Goal: Communication & Community: Participate in discussion

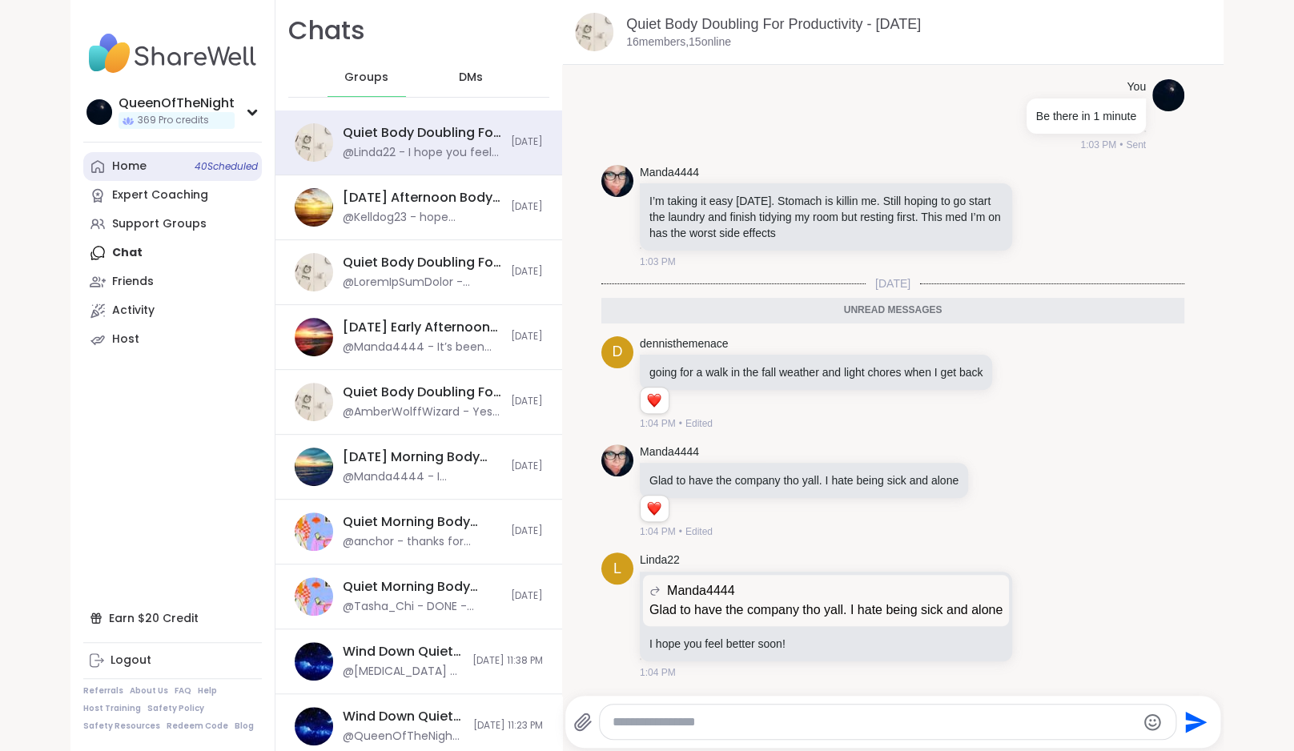
click at [139, 178] on link "Home 40 Scheduled" at bounding box center [172, 166] width 179 height 29
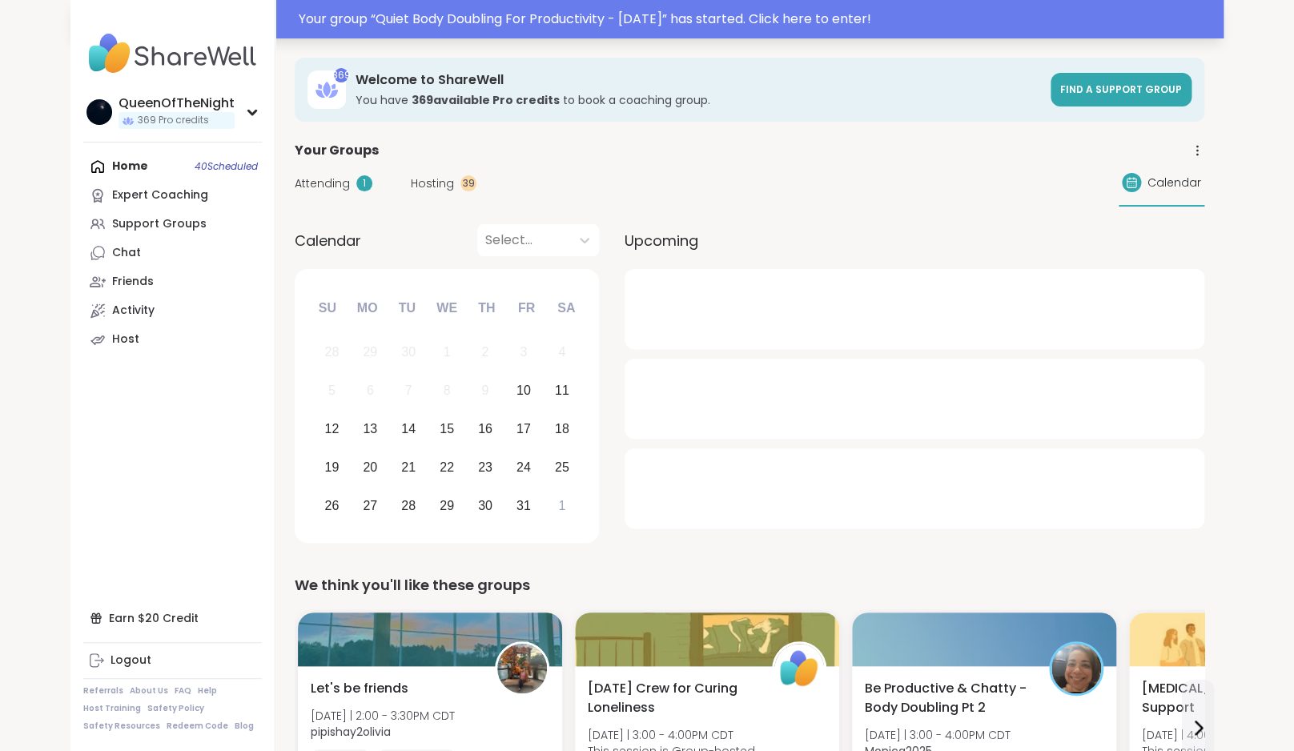
click at [633, 22] on div "Your group “ Quiet Body Doubling For Productivity - [DATE] ” has started. Click…" at bounding box center [757, 19] width 916 height 19
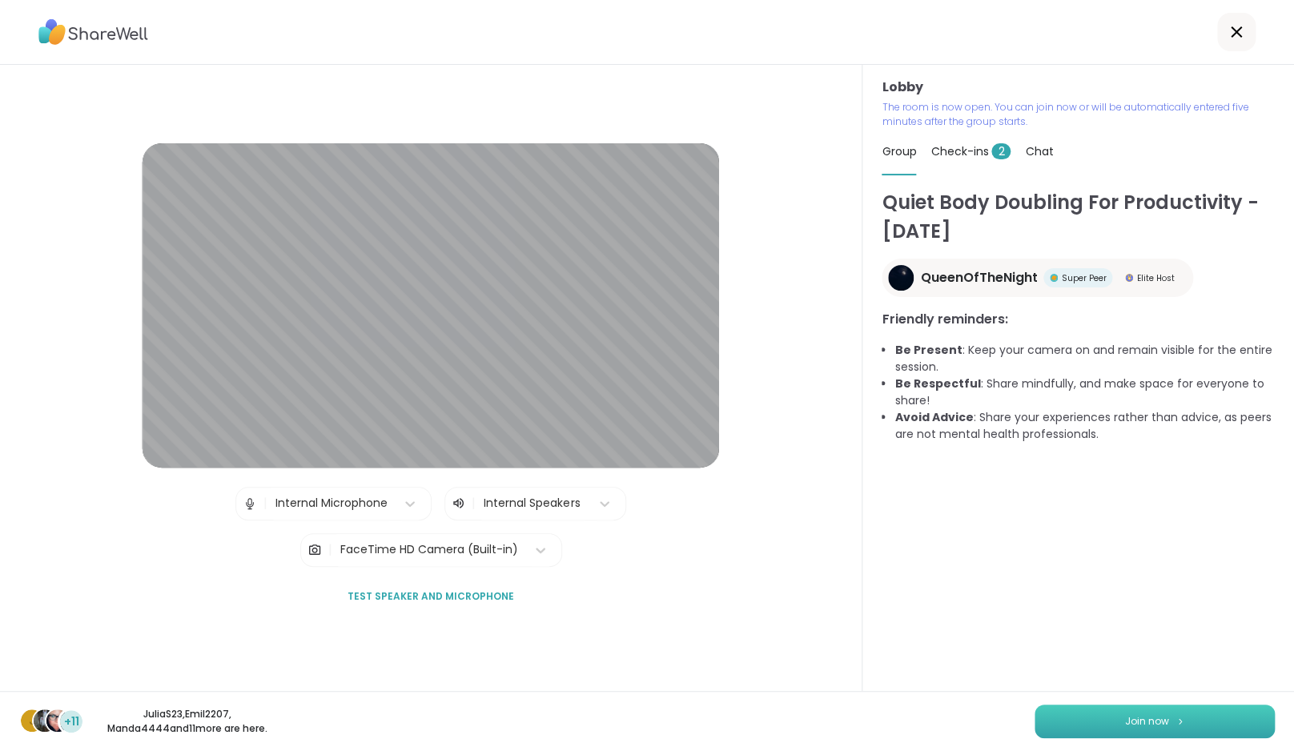
click at [1127, 727] on span "Join now" at bounding box center [1147, 722] width 44 height 14
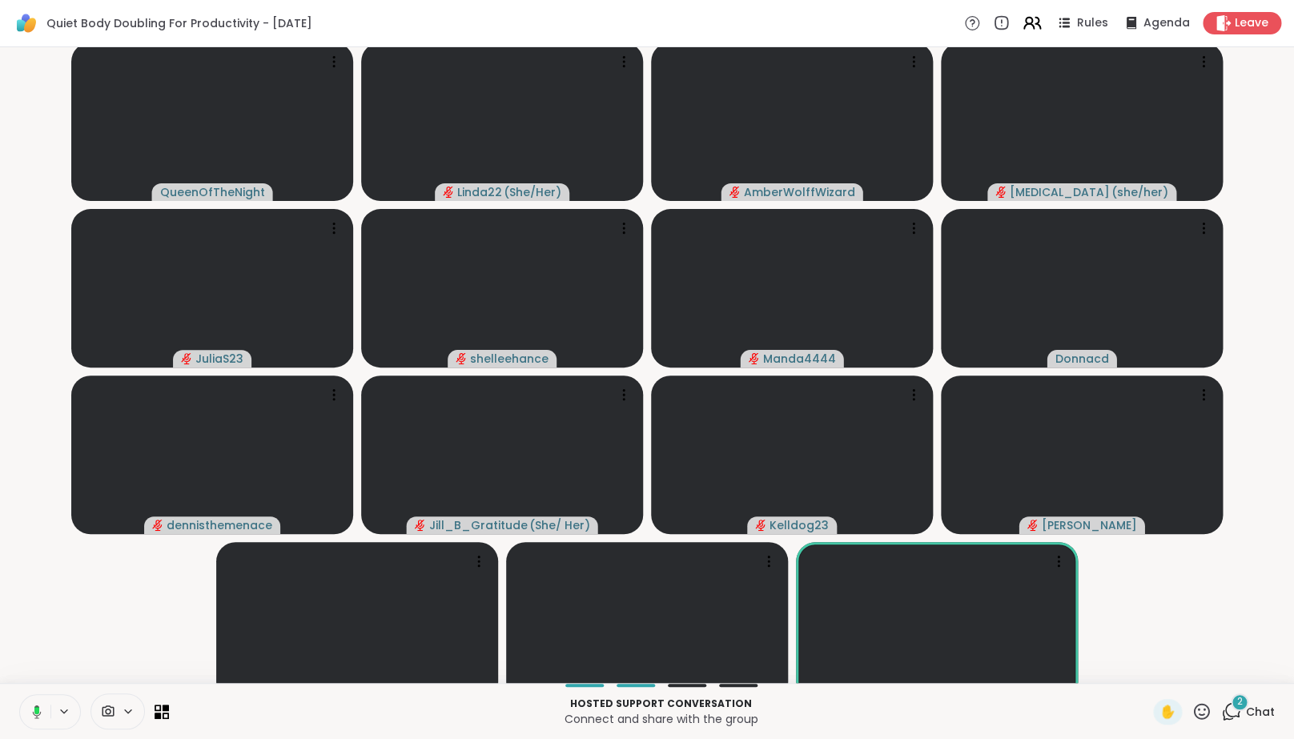
click at [1026, 26] on icon at bounding box center [1032, 23] width 20 height 20
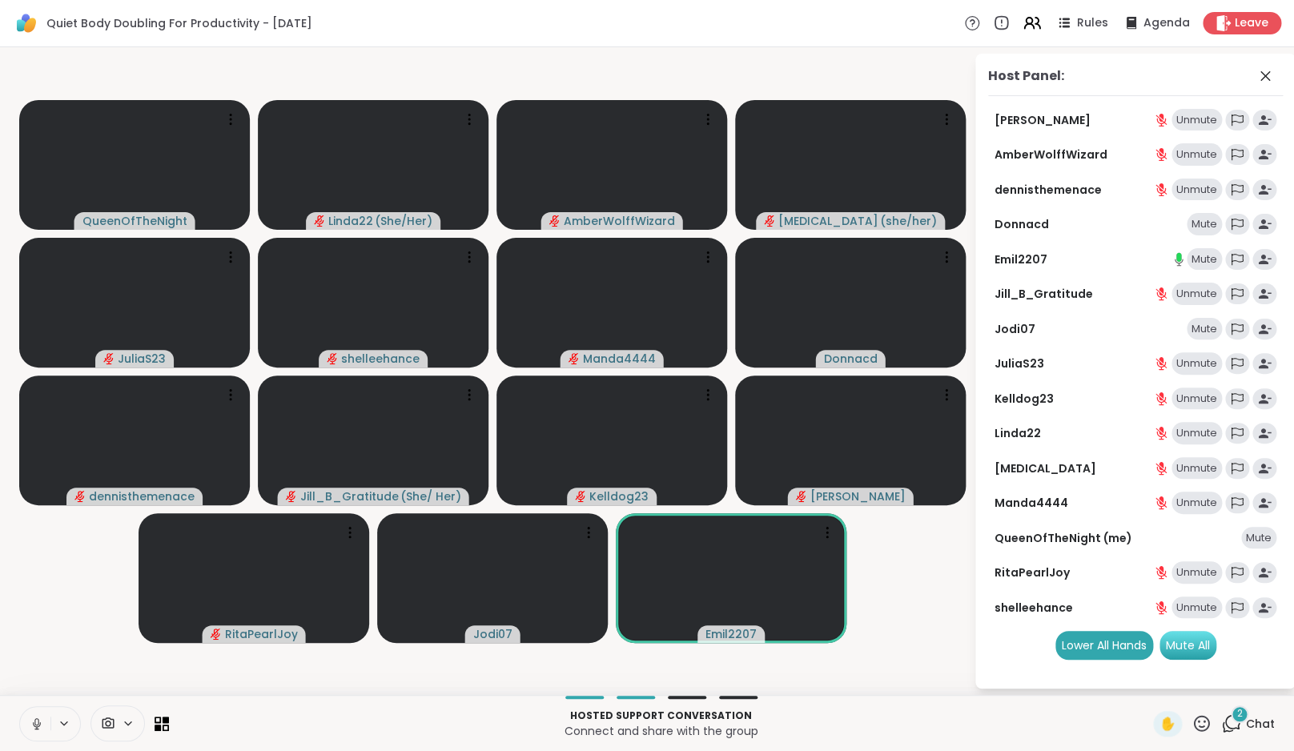
click at [1210, 654] on div "Mute All" at bounding box center [1188, 645] width 57 height 29
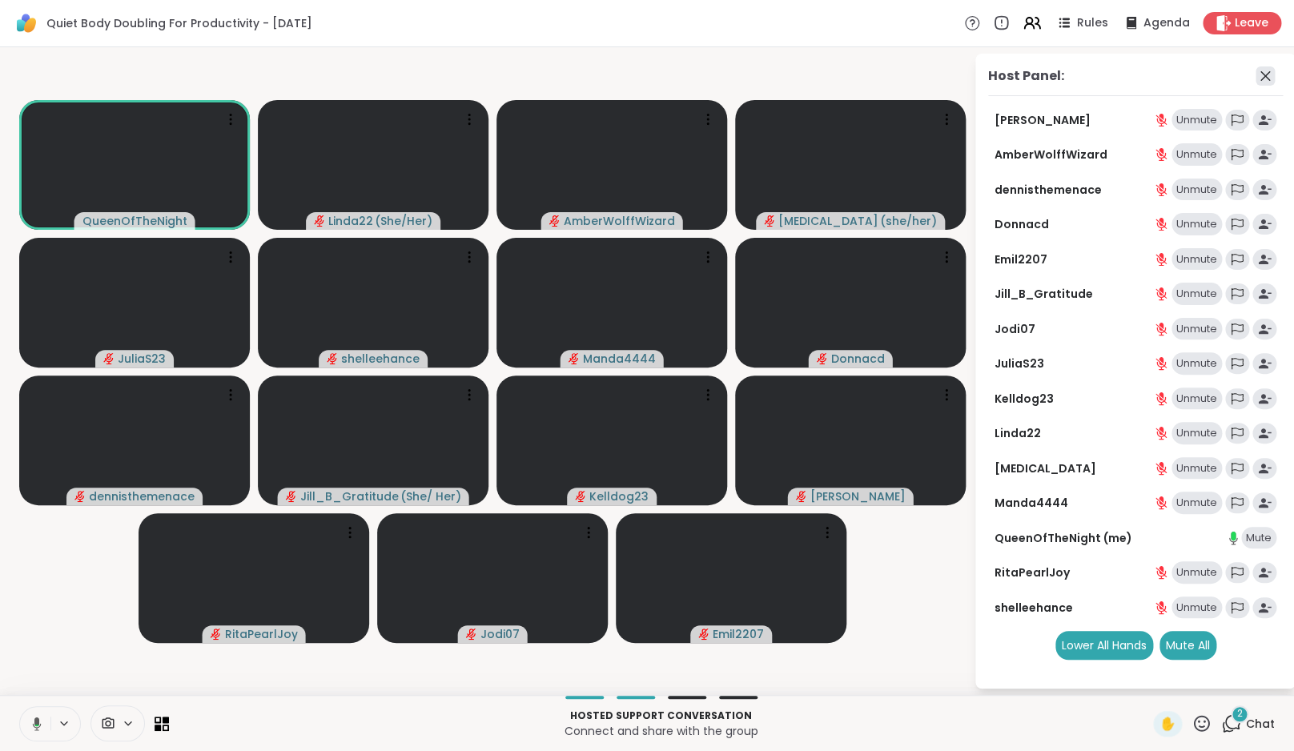
click at [1275, 80] on icon at bounding box center [1265, 75] width 19 height 19
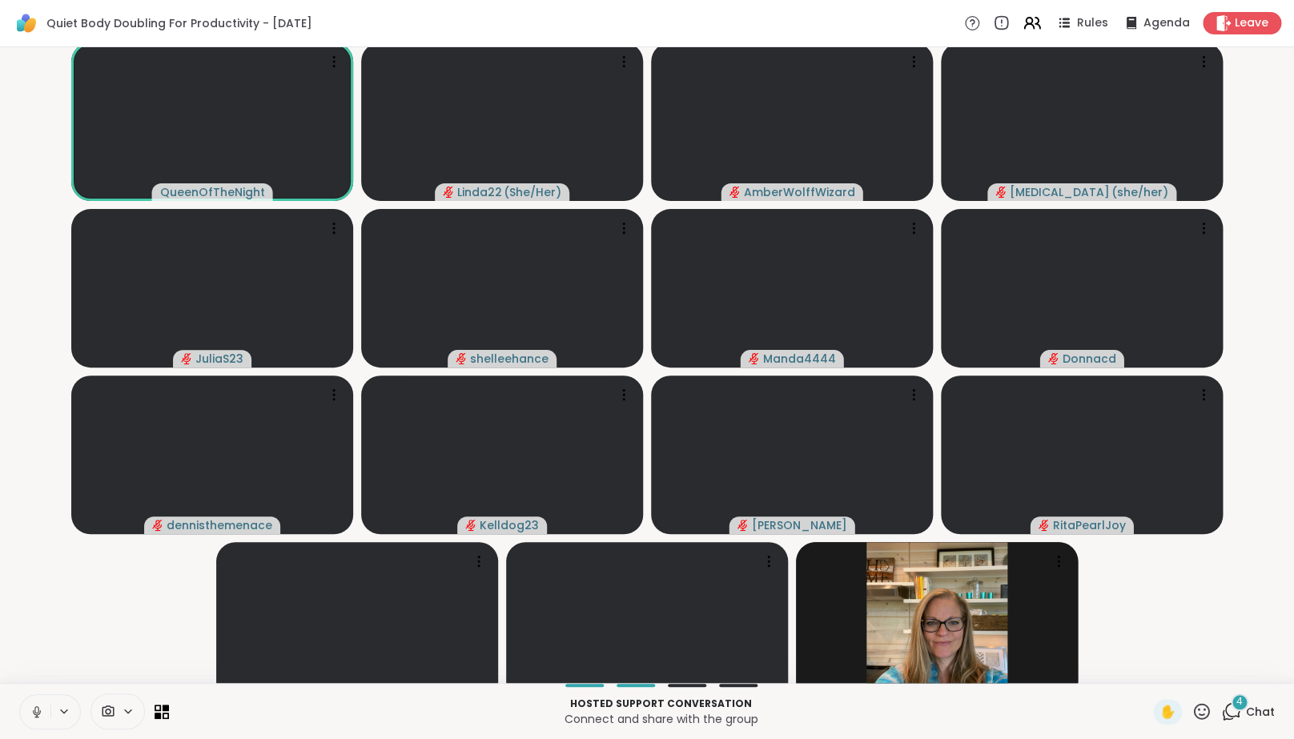
click at [1253, 720] on span "Chat" at bounding box center [1260, 712] width 29 height 16
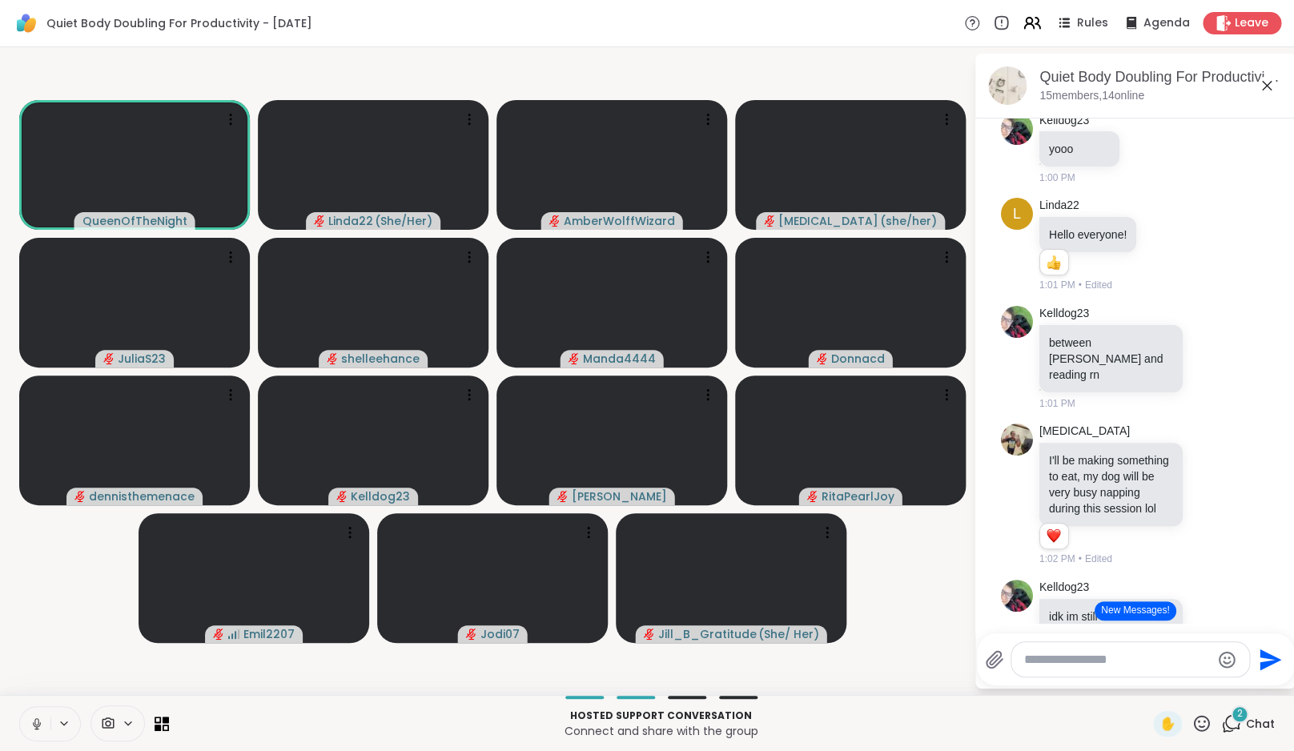
scroll to position [1684, 0]
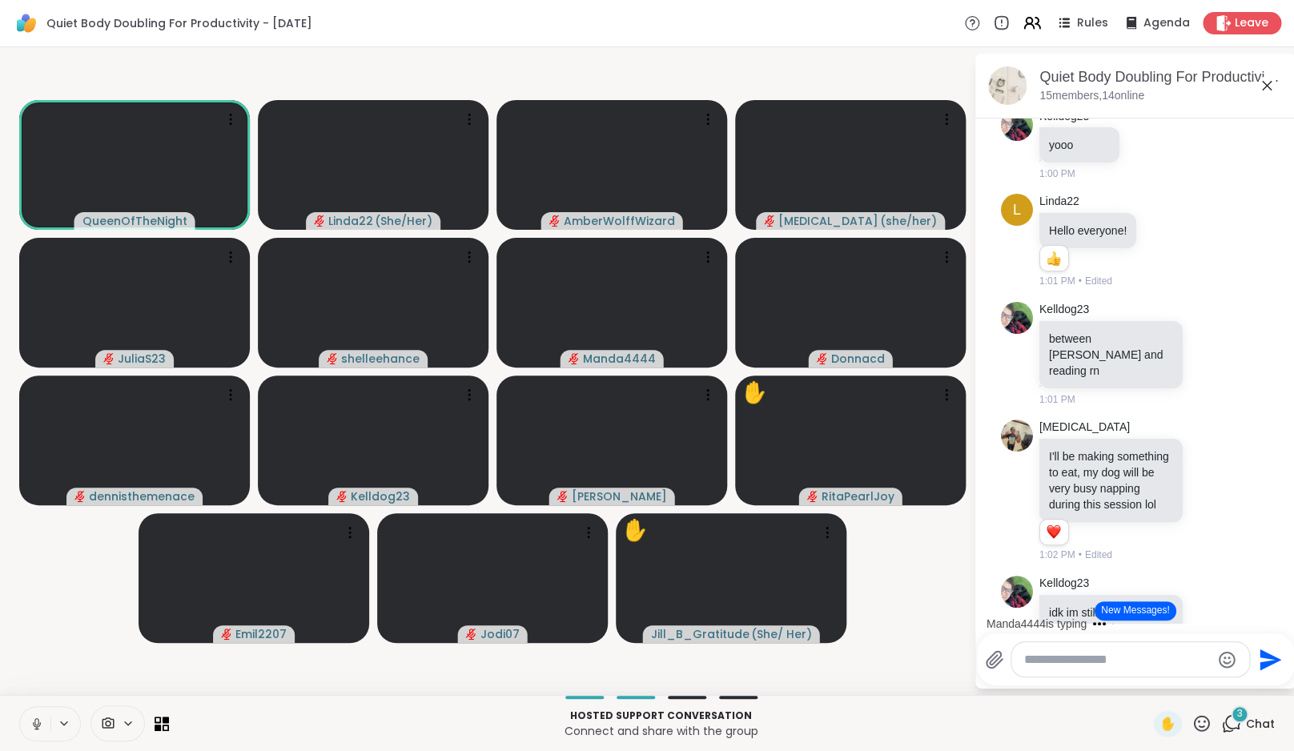
click at [37, 721] on icon at bounding box center [37, 724] width 14 height 14
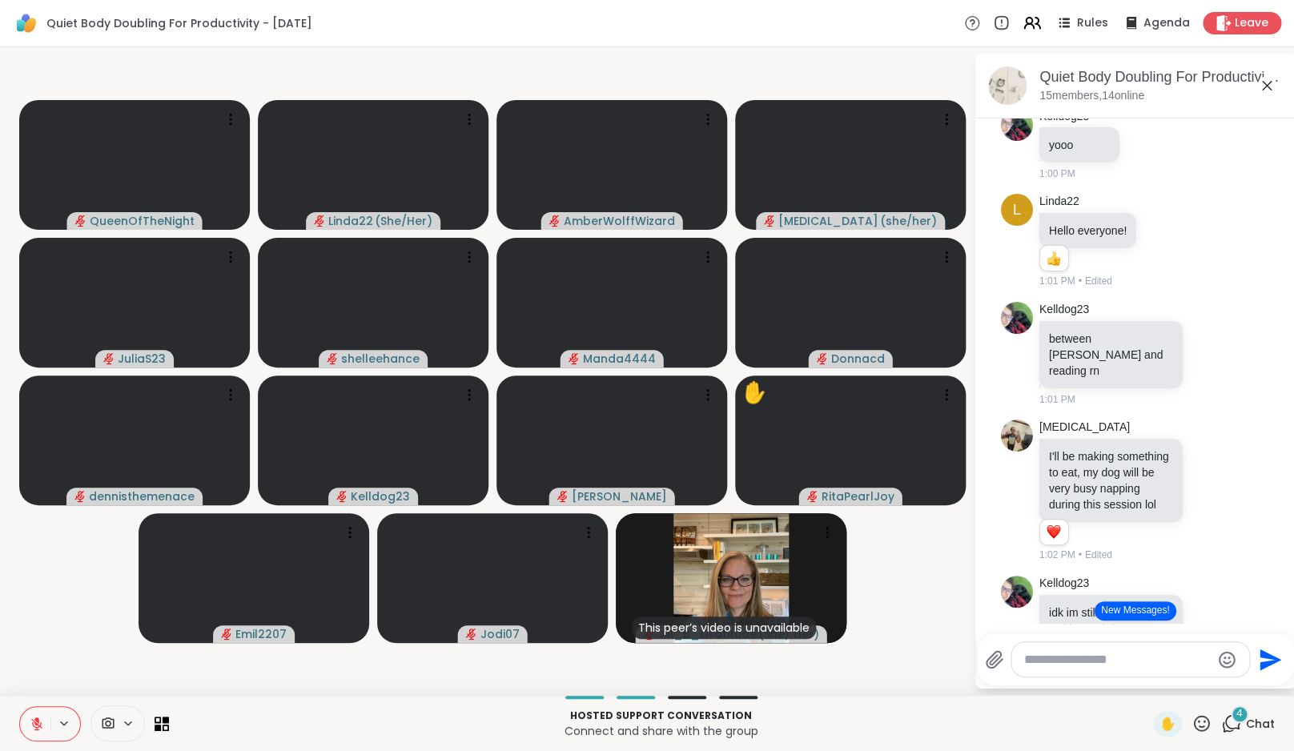
click at [41, 718] on icon at bounding box center [37, 724] width 14 height 14
click at [1157, 611] on button "New Messages!" at bounding box center [1135, 611] width 81 height 19
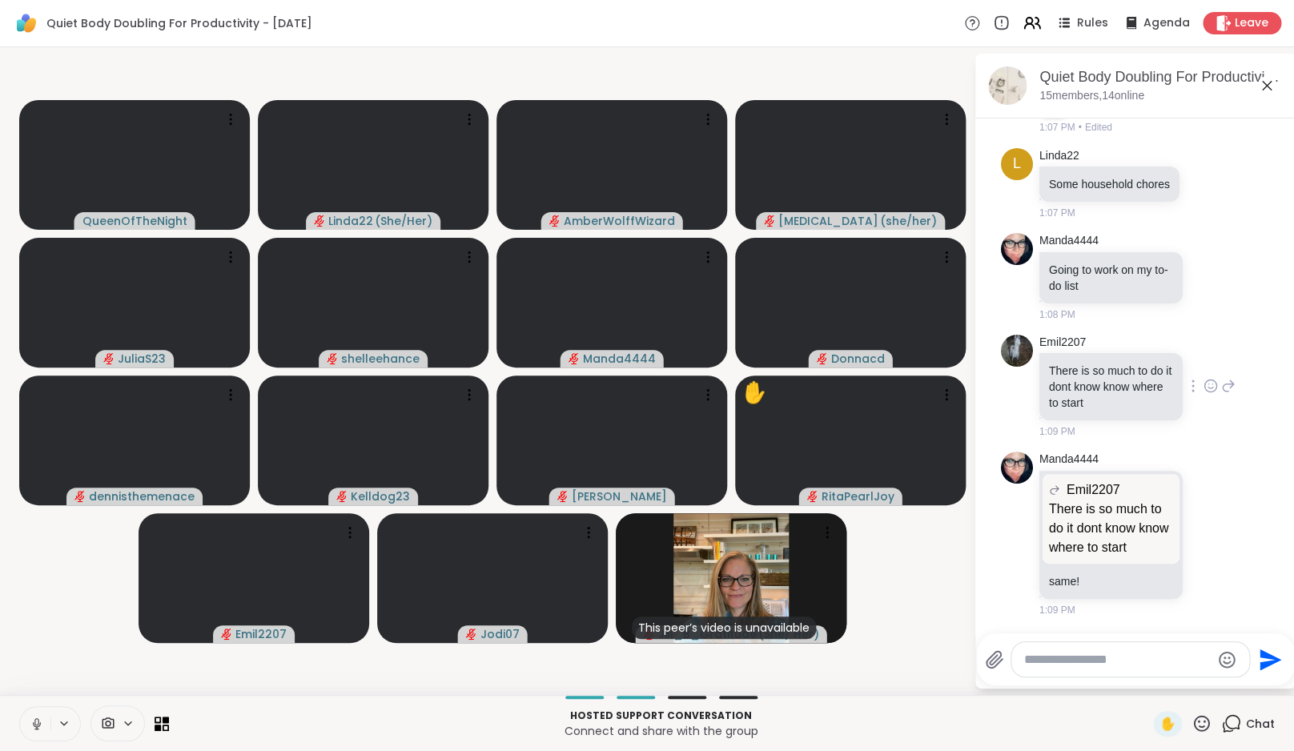
scroll to position [4229, 0]
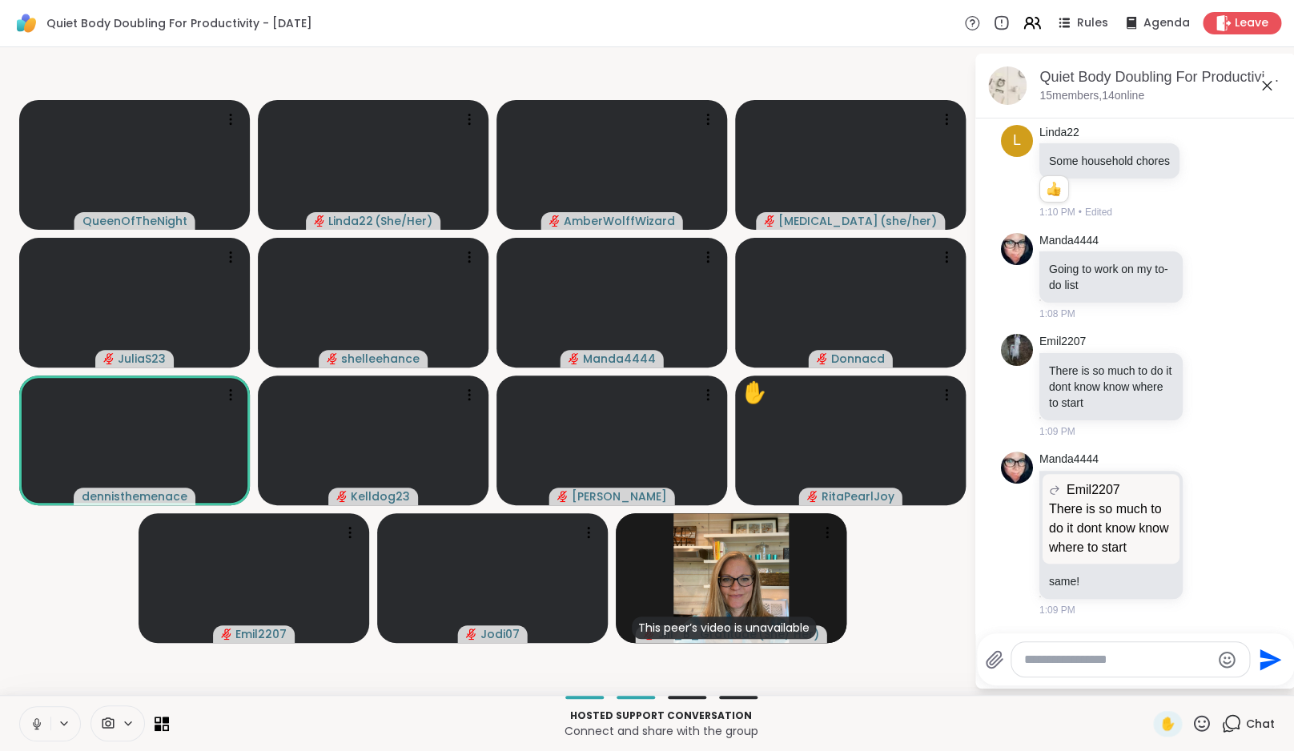
click at [1034, 34] on div "Rules Agenda Leave" at bounding box center [1122, 23] width 317 height 22
click at [1033, 22] on icon at bounding box center [1029, 21] width 6 height 6
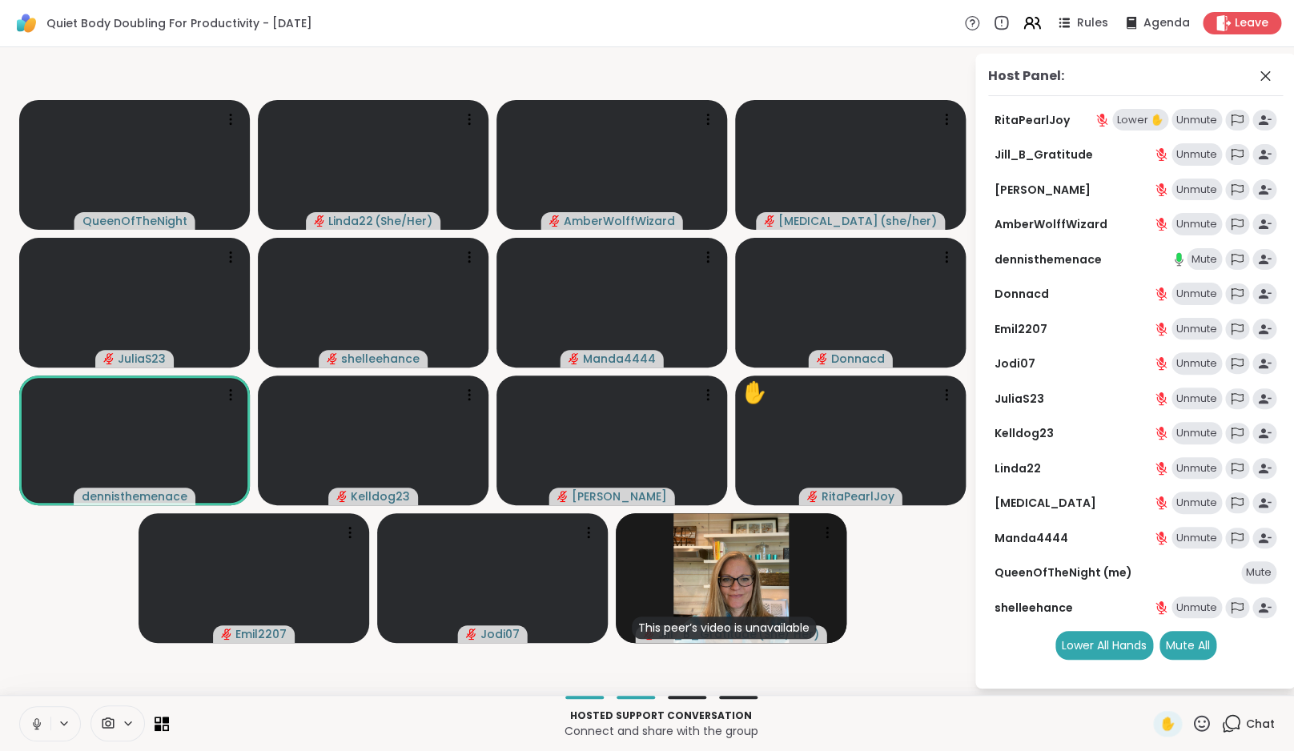
click at [1160, 127] on div "Lower ✋" at bounding box center [1141, 120] width 56 height 22
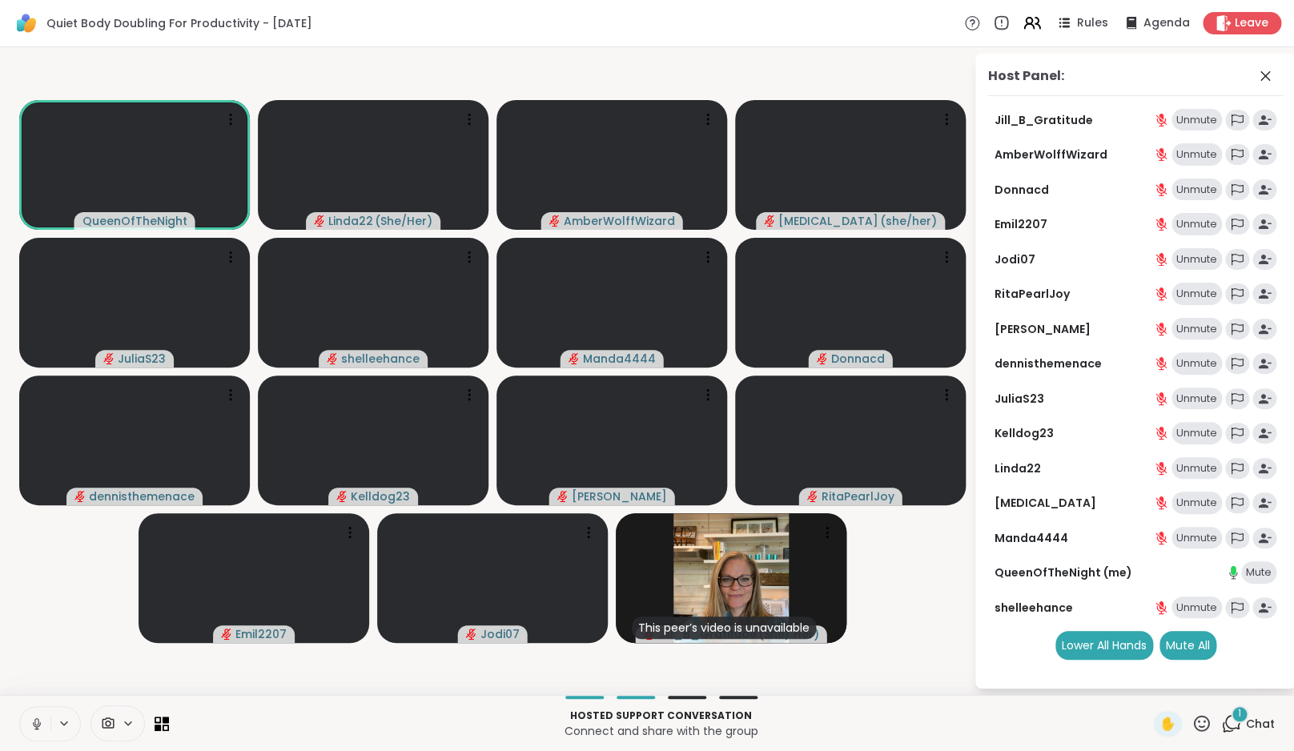
click at [1238, 715] on div "1" at bounding box center [1240, 715] width 18 height 18
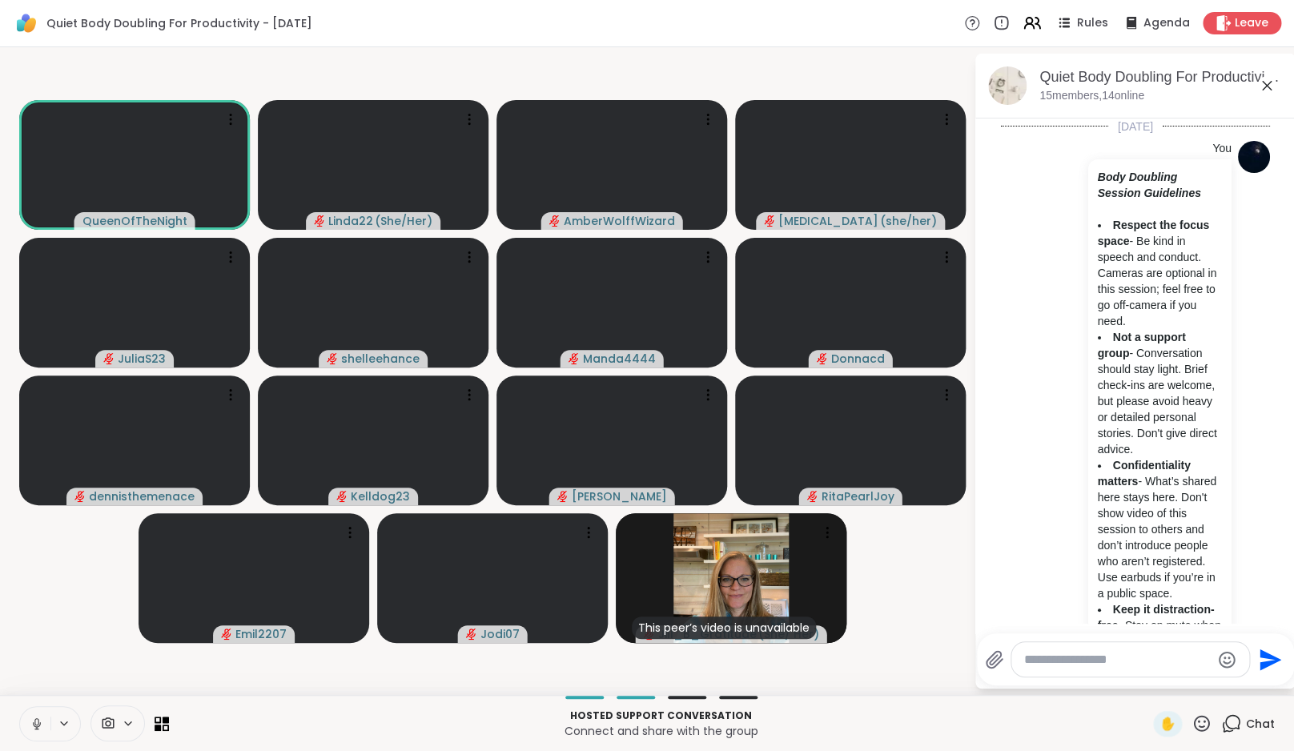
scroll to position [4612, 0]
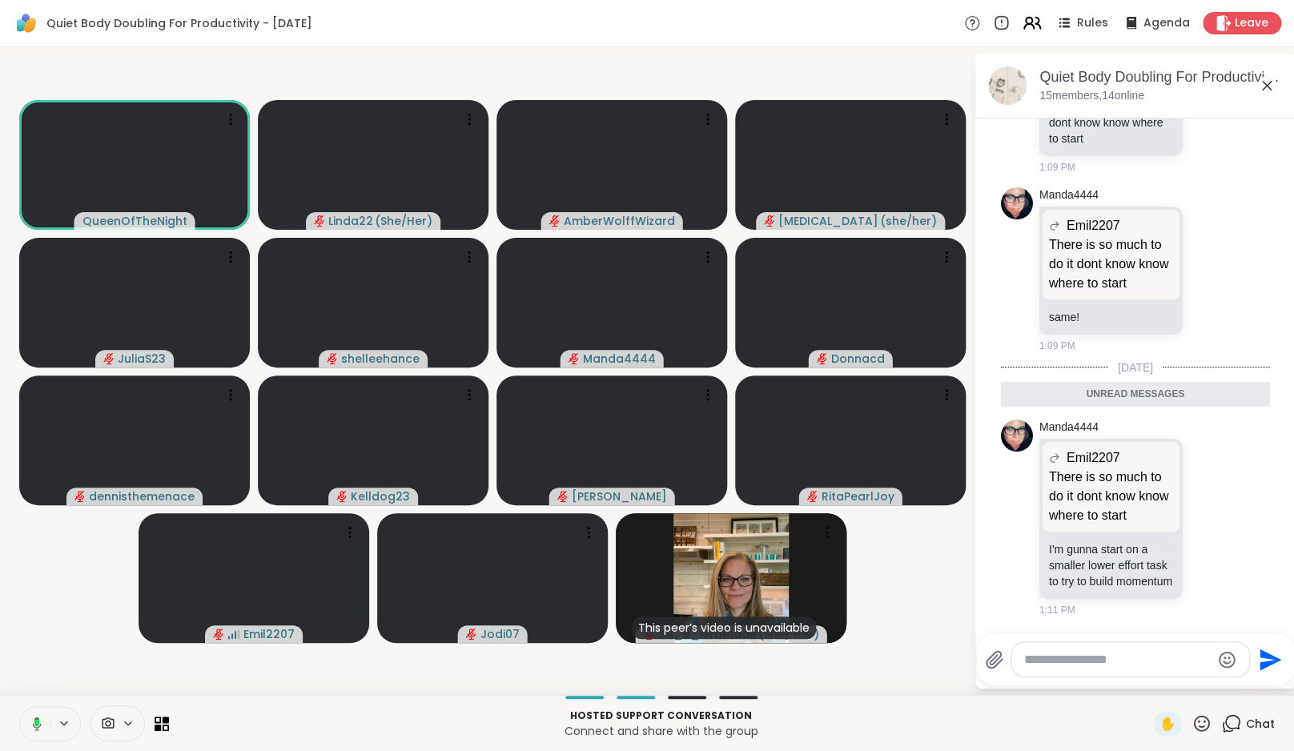
click at [1039, 26] on icon at bounding box center [1032, 23] width 20 height 20
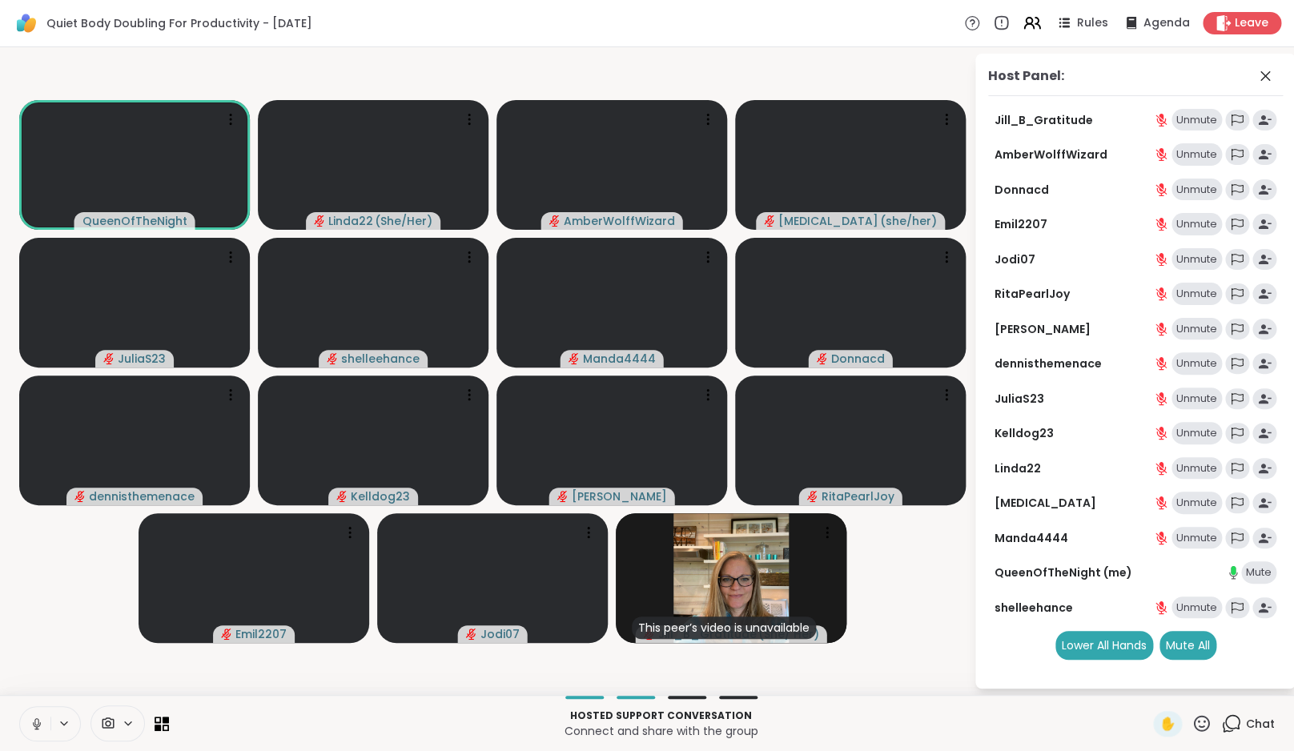
click at [1197, 195] on div "Unmute" at bounding box center [1197, 190] width 50 height 22
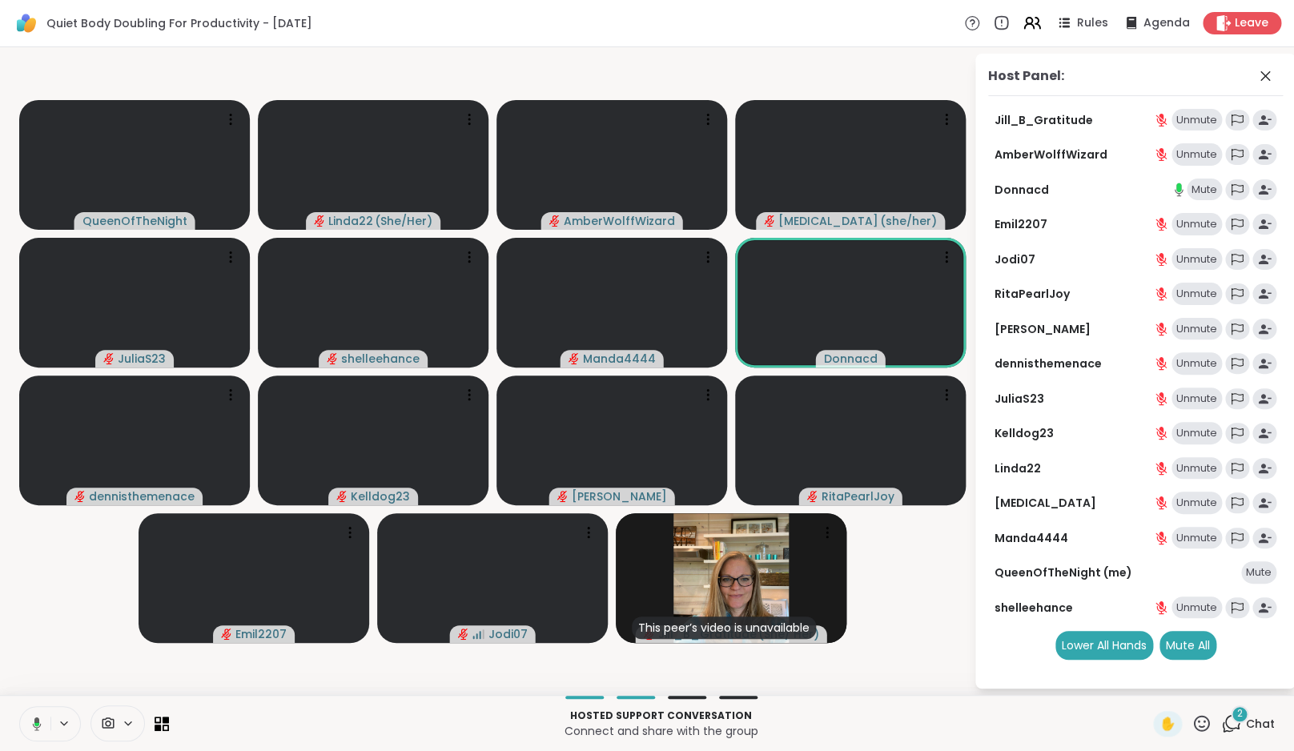
click at [1236, 729] on icon at bounding box center [1232, 724] width 20 height 20
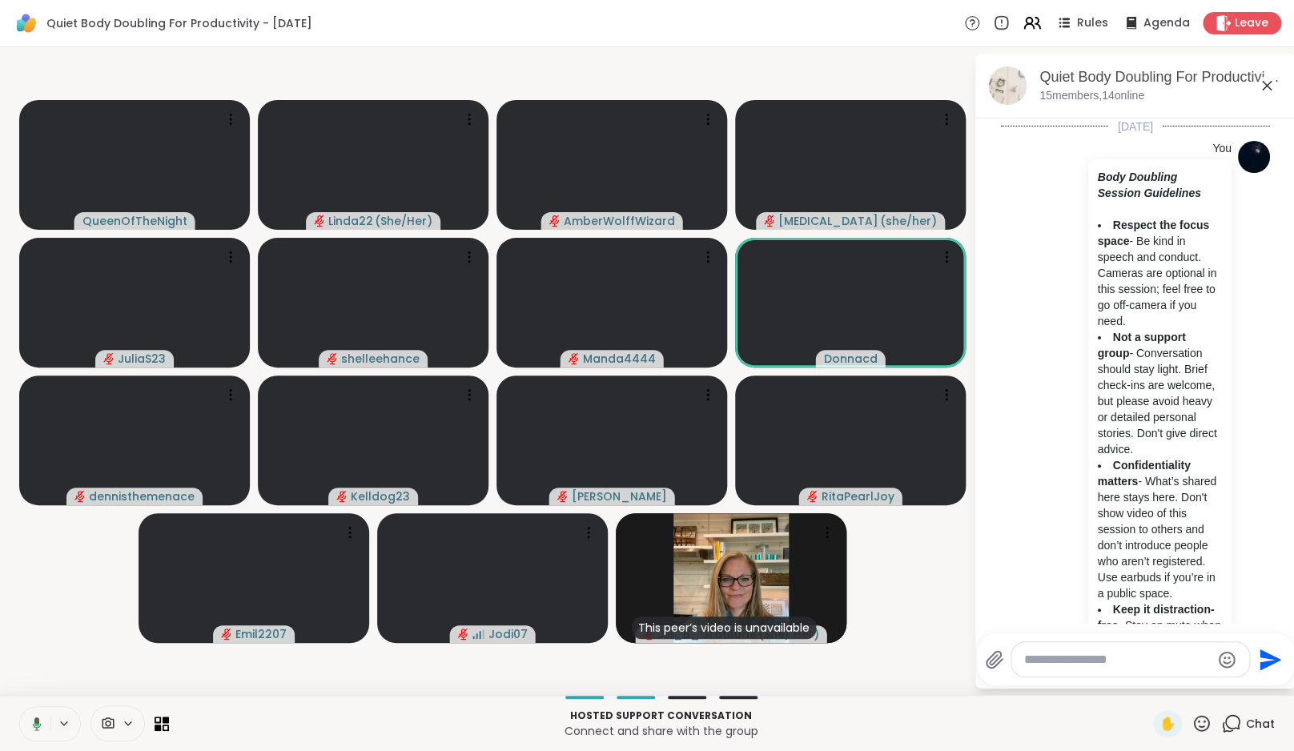
scroll to position [4878, 0]
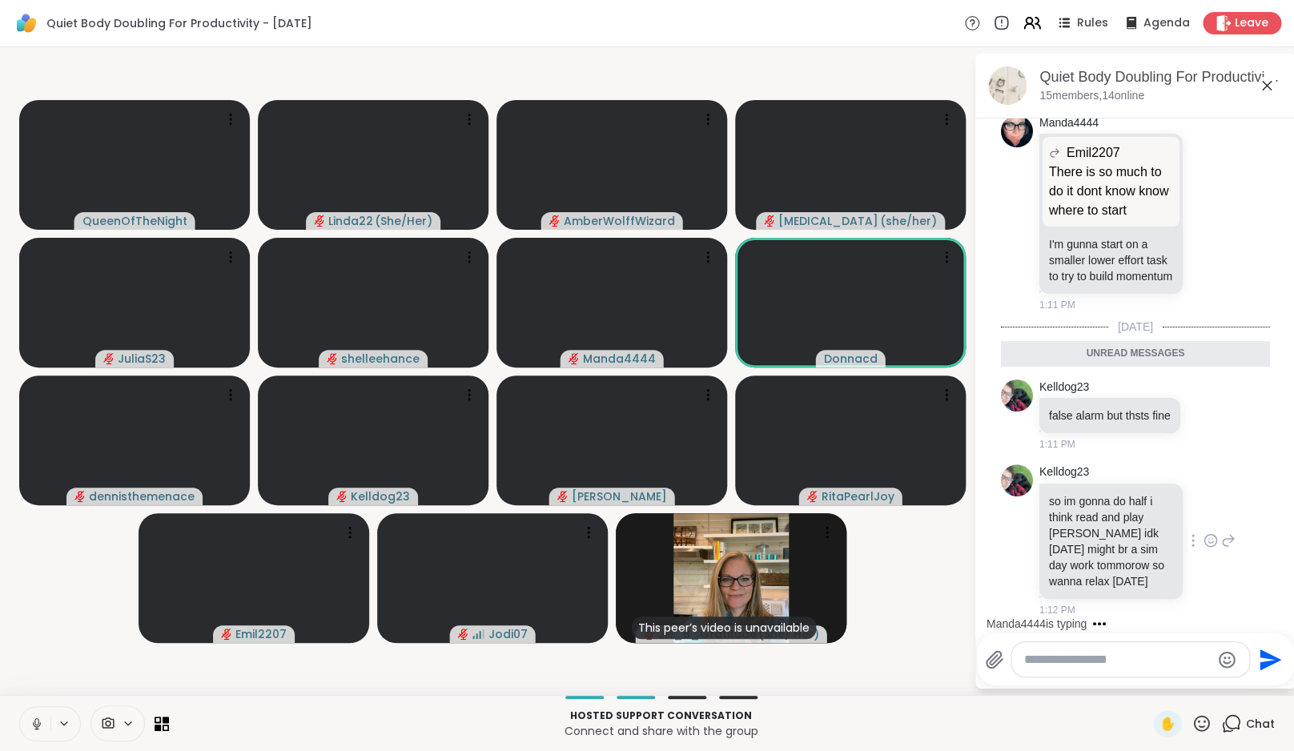
click at [1205, 540] on icon at bounding box center [1211, 541] width 14 height 16
click at [1207, 508] on div "Select Reaction: Heart" at bounding box center [1211, 515] width 14 height 14
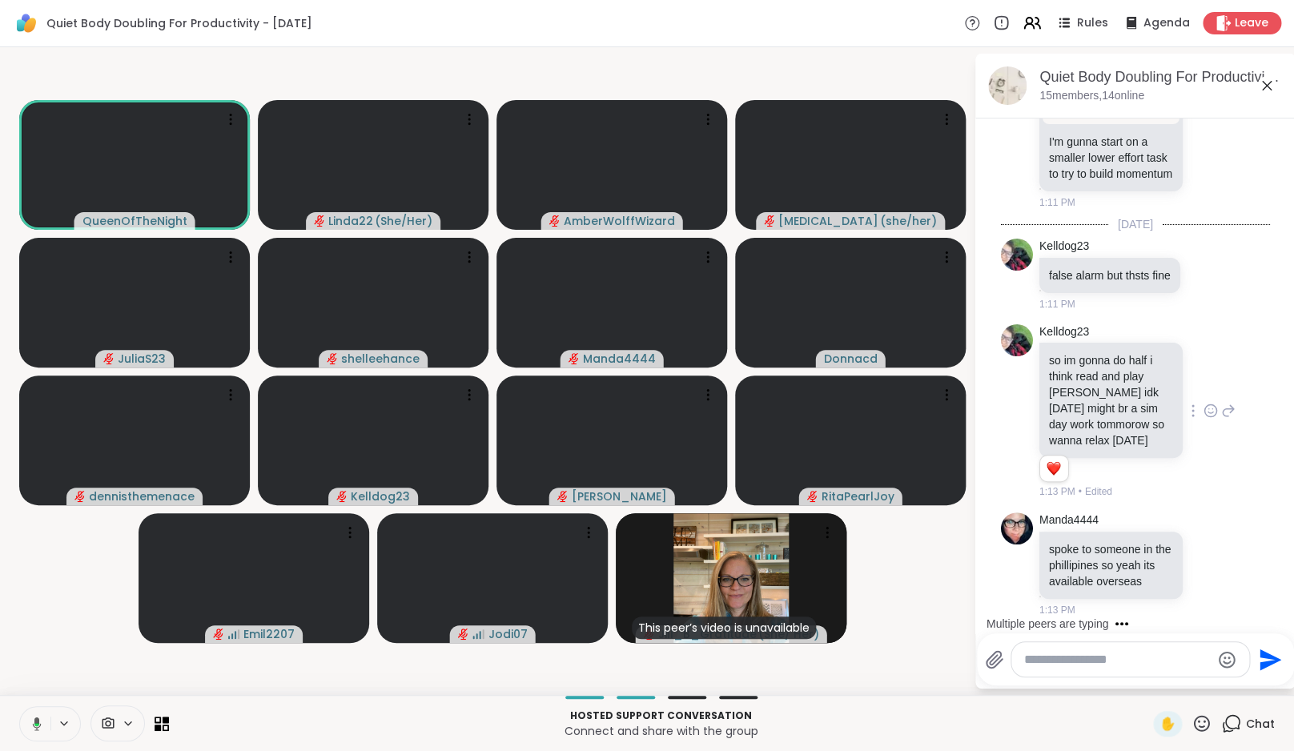
scroll to position [4997, 0]
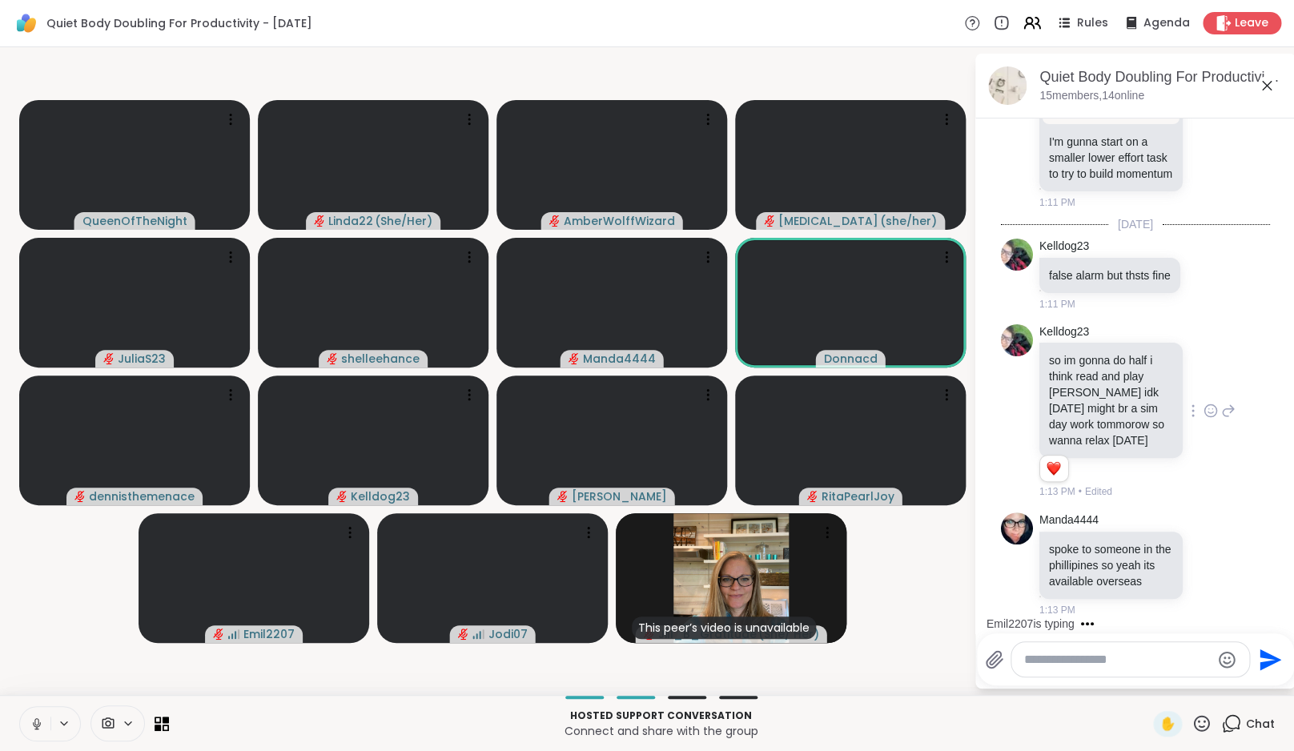
click at [952, 605] on video-player-container "QueenOfTheNight Linda22 ( She/Her ) AmberWolffWizard [MEDICAL_DATA] ( she/her )…" at bounding box center [487, 371] width 955 height 635
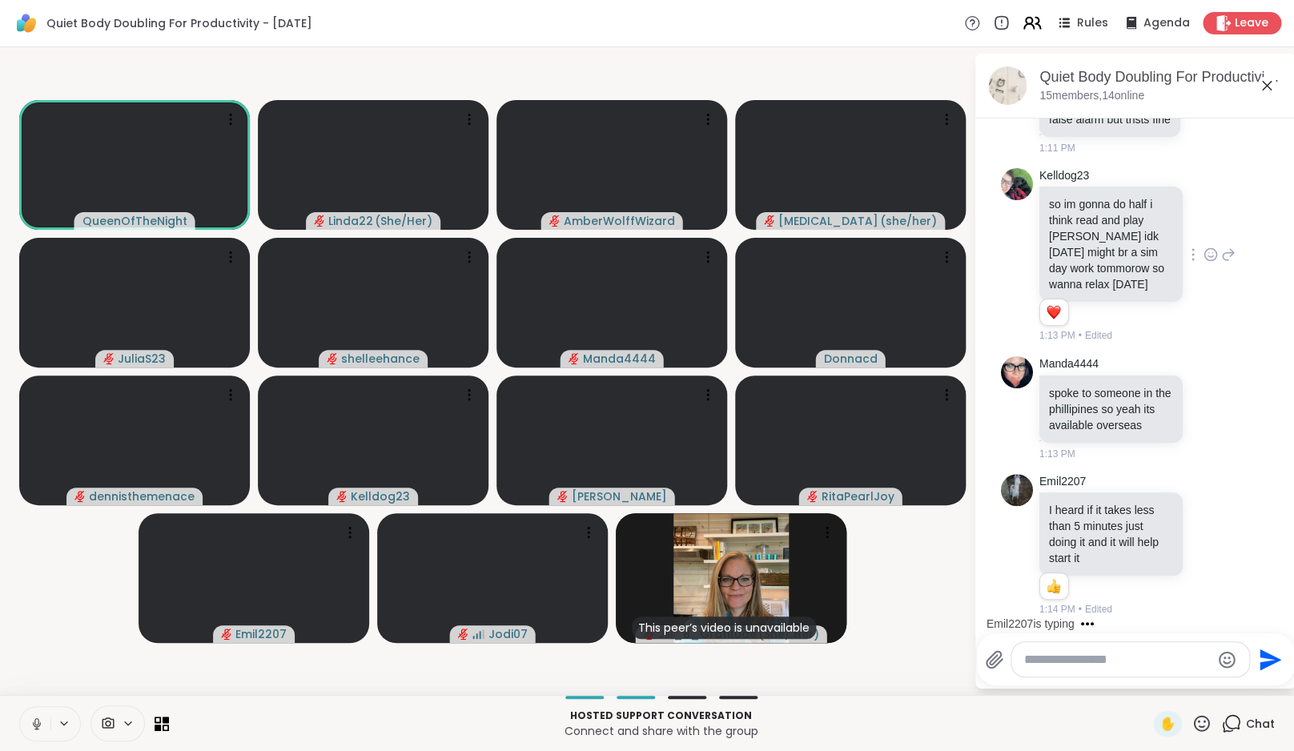
scroll to position [5153, 0]
click at [1040, 26] on icon at bounding box center [1032, 23] width 20 height 20
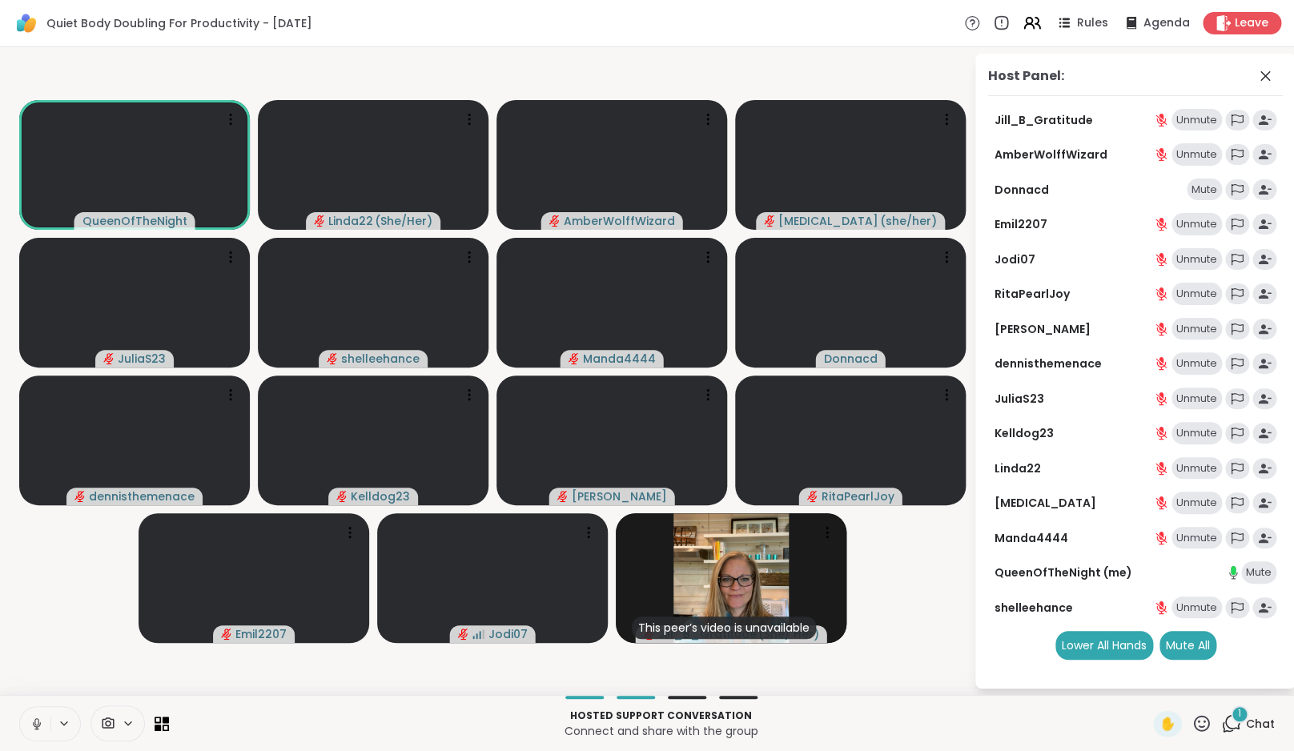
click at [1213, 195] on div "Mute" at bounding box center [1204, 190] width 35 height 22
click at [1244, 727] on div "1 Chat" at bounding box center [1249, 724] width 54 height 26
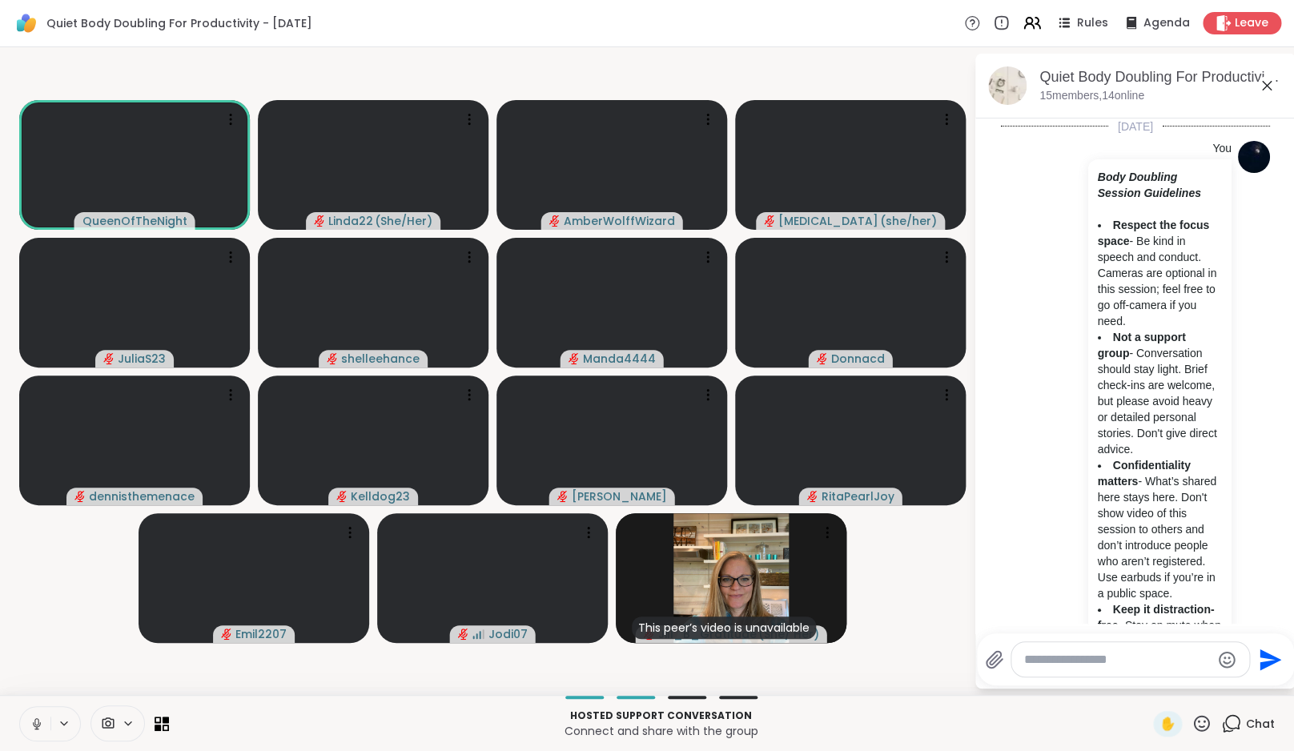
scroll to position [5276, 0]
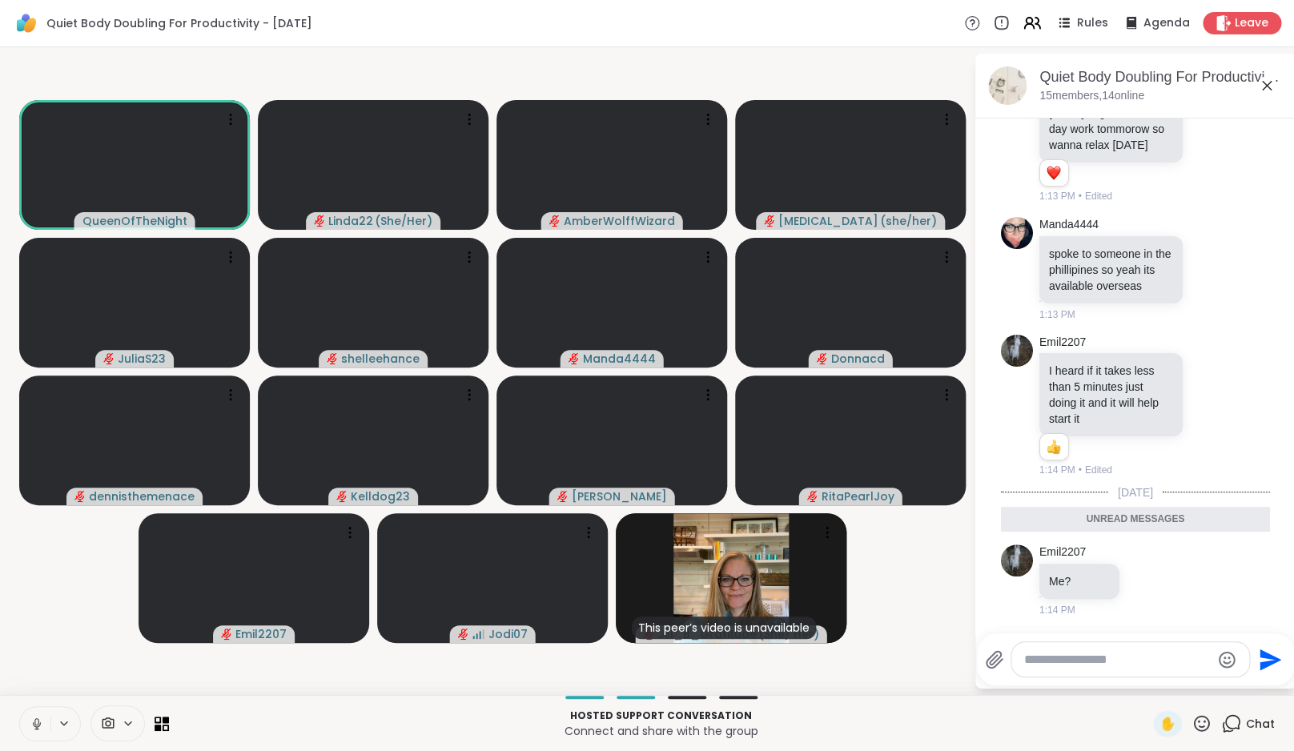
click at [37, 719] on icon at bounding box center [36, 722] width 4 height 7
click at [54, 679] on video-player-container "QueenOfTheNight Linda22 ( She/Her ) AmberWolffWizard [MEDICAL_DATA] ( she/her )…" at bounding box center [487, 371] width 955 height 635
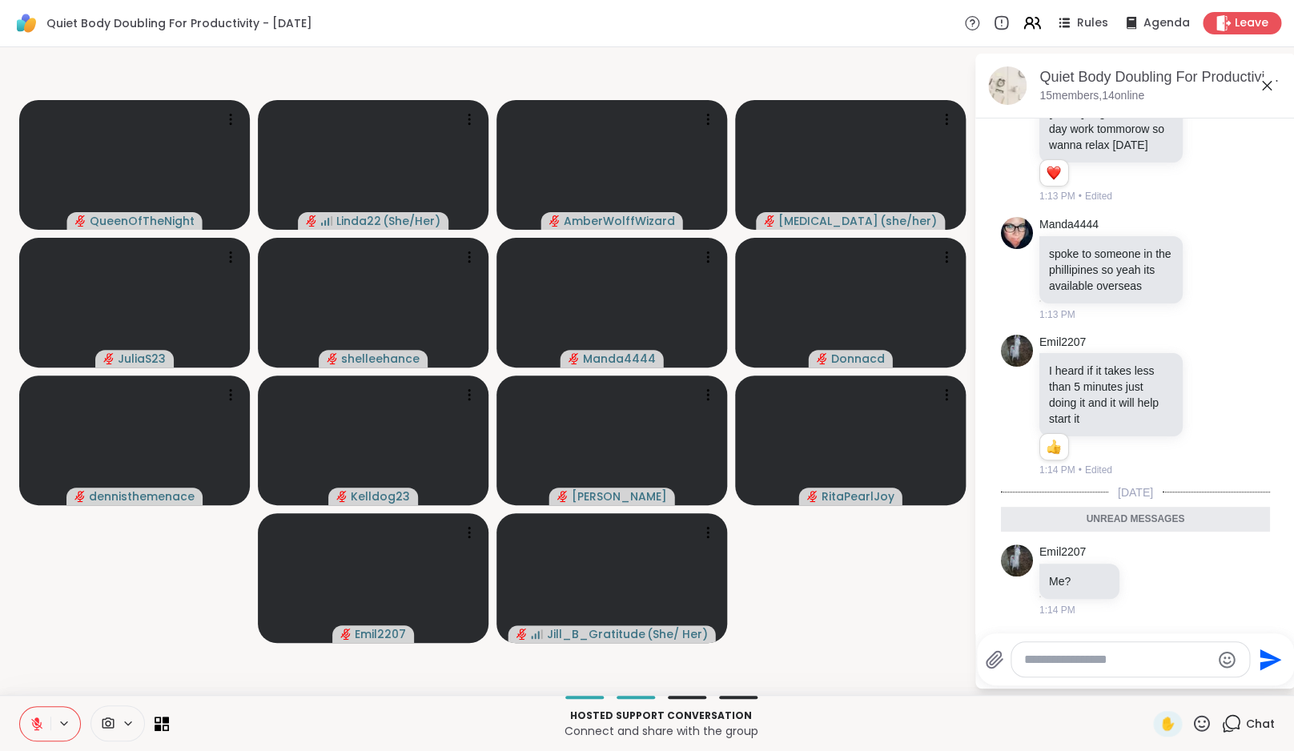
click at [175, 633] on video-player-container "QueenOfTheNight Linda22 ( She/Her ) AmberWolffWizard [MEDICAL_DATA] ( she/her )…" at bounding box center [487, 371] width 955 height 635
click at [921, 645] on video-player-container "QueenOfTheNight Linda22 ( She/Her ) AmberWolffWizard [MEDICAL_DATA] ( she/her )…" at bounding box center [487, 371] width 955 height 635
